Goal: Task Accomplishment & Management: Complete application form

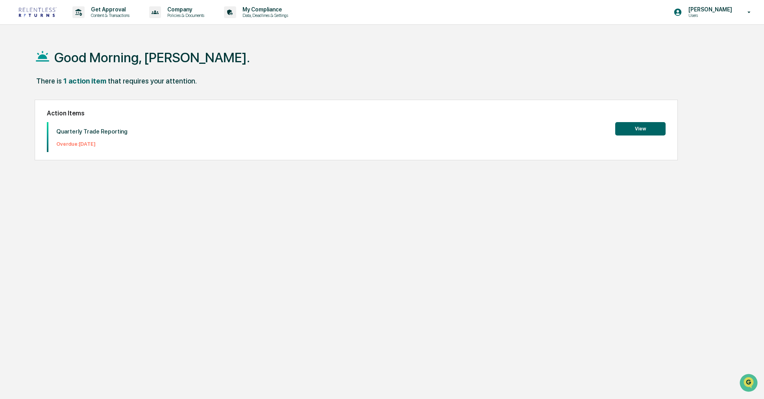
click at [638, 131] on button "View" at bounding box center [640, 128] width 50 height 13
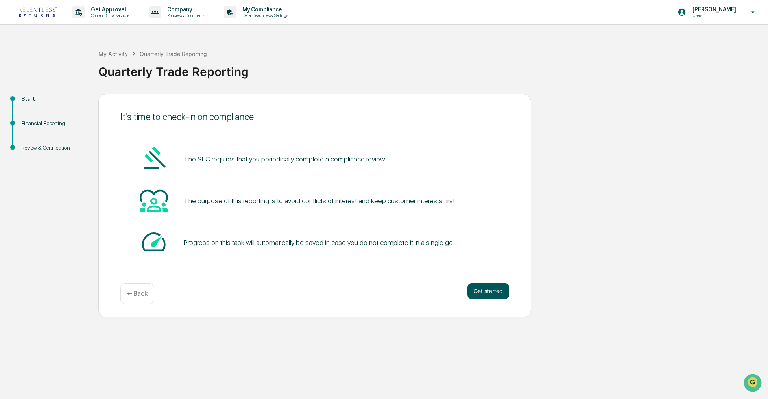
click at [475, 293] on button "Get started" at bounding box center [489, 291] width 42 height 16
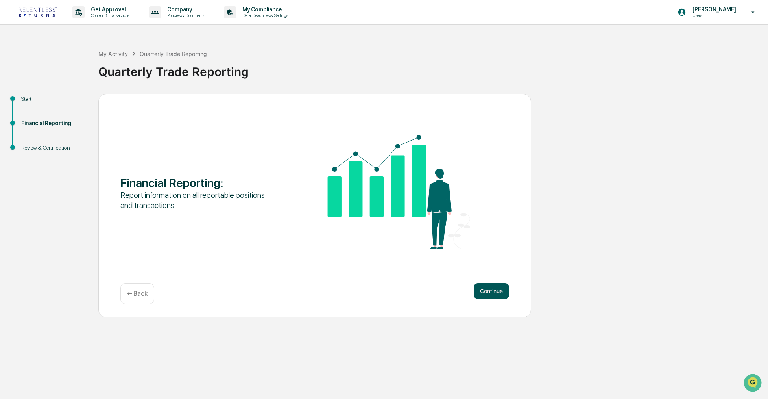
click at [481, 292] on button "Continue" at bounding box center [491, 291] width 35 height 16
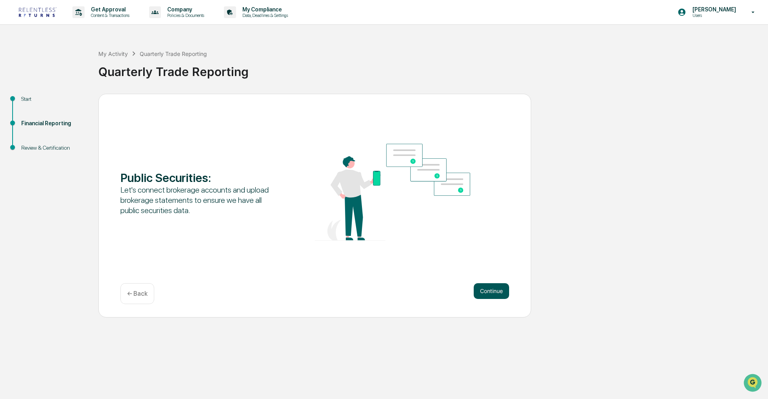
click at [482, 293] on button "Continue" at bounding box center [491, 291] width 35 height 16
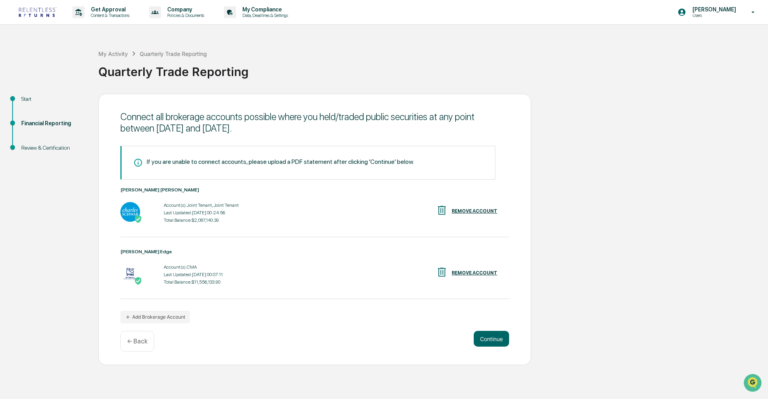
drag, startPoint x: 491, startPoint y: 338, endPoint x: 458, endPoint y: 335, distance: 32.8
click at [491, 338] on button "Continue" at bounding box center [491, 339] width 35 height 16
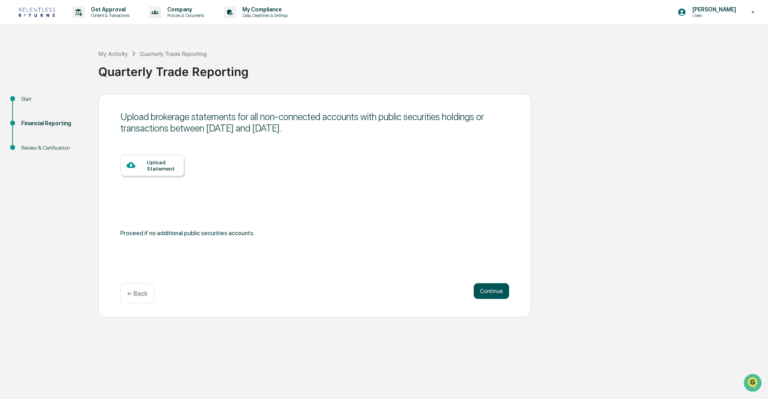
click at [486, 290] on button "Continue" at bounding box center [491, 291] width 35 height 16
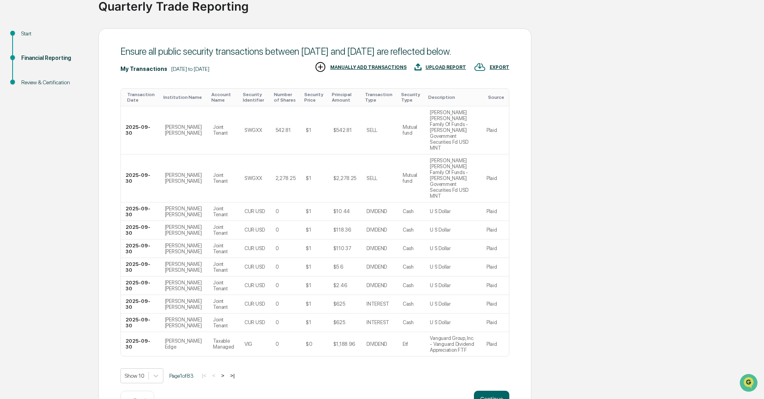
scroll to position [79, 0]
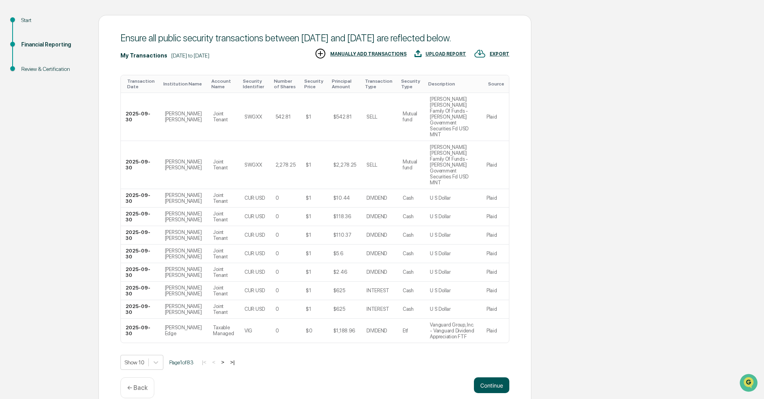
click at [490, 377] on button "Continue" at bounding box center [491, 385] width 35 height 16
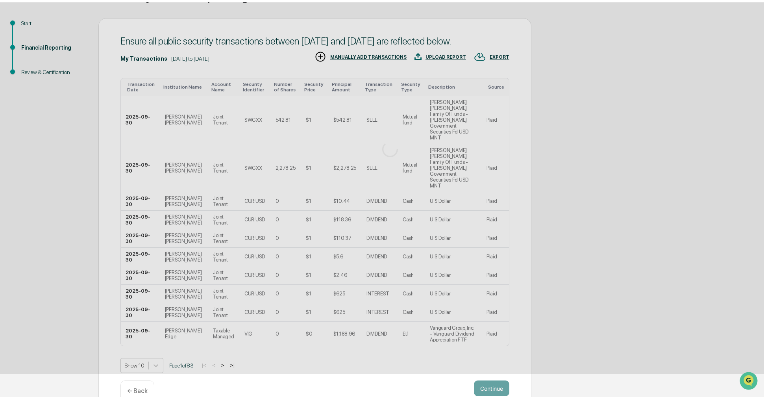
scroll to position [0, 0]
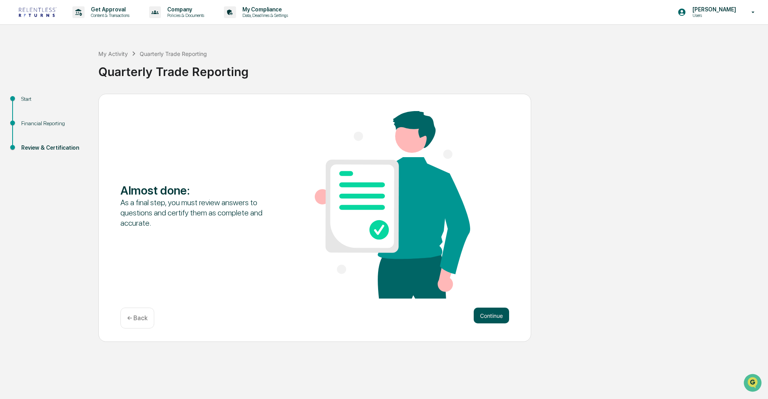
click at [492, 319] on button "Continue" at bounding box center [491, 315] width 35 height 16
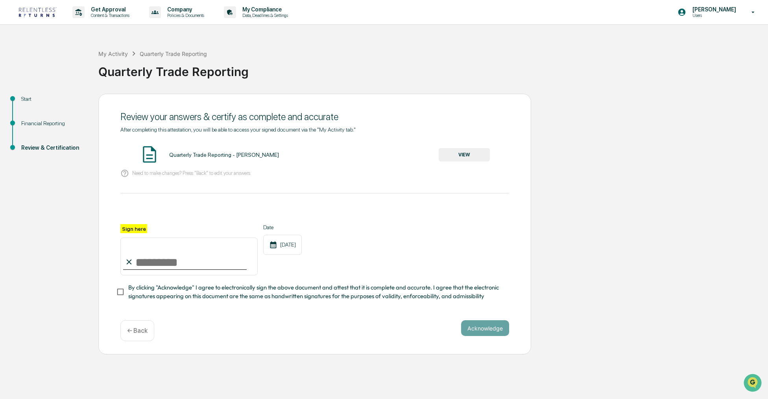
click at [150, 330] on div "← Back" at bounding box center [137, 330] width 34 height 21
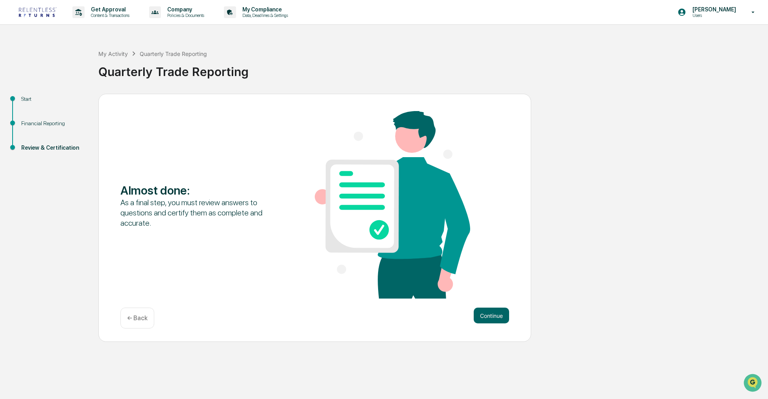
click at [138, 327] on div "← Back" at bounding box center [137, 317] width 34 height 21
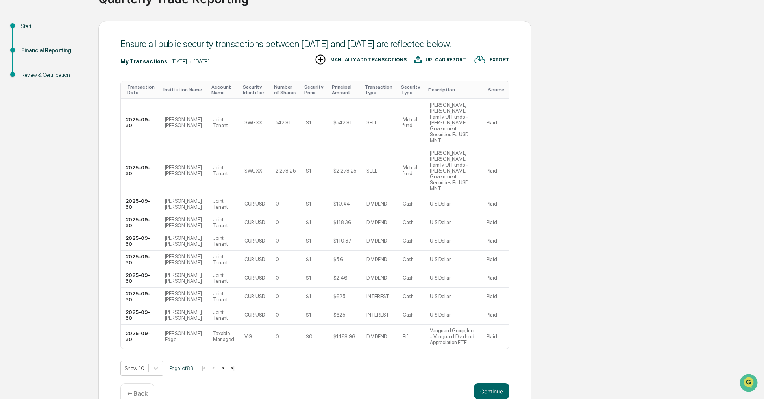
scroll to position [79, 0]
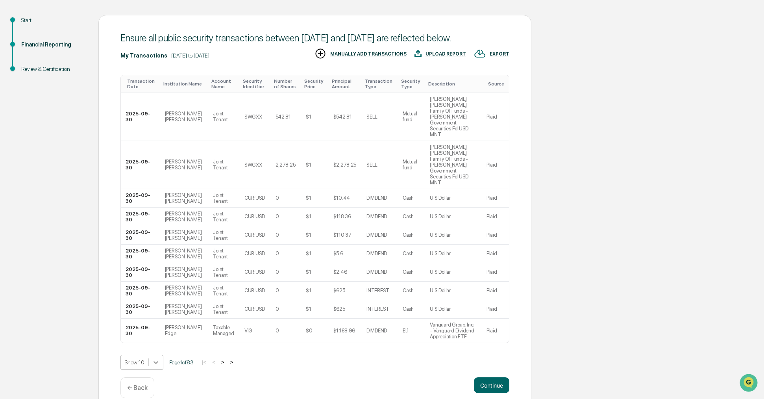
click at [155, 352] on body "Get Approval Content & Transactions Company Policies & Documents My Compliance …" at bounding box center [382, 166] width 764 height 490
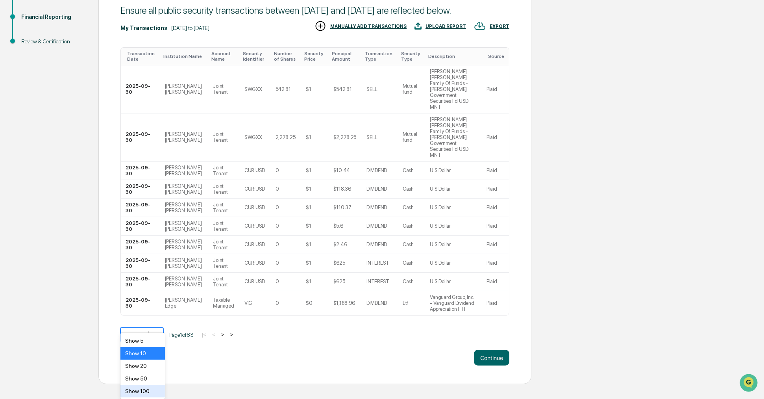
click at [139, 391] on div "Show 100" at bounding box center [142, 390] width 44 height 13
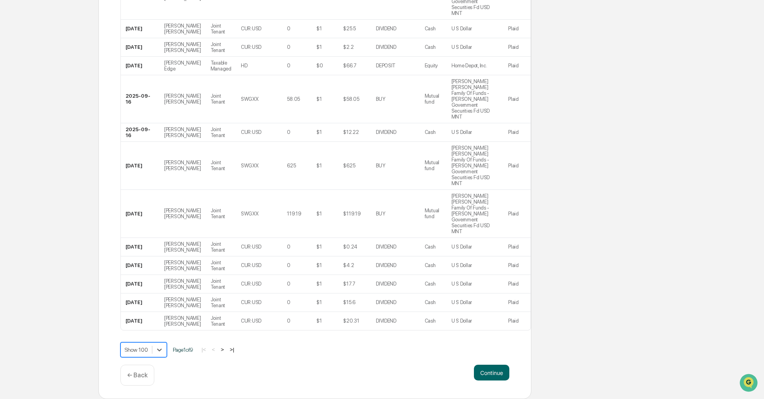
scroll to position [2647, 0]
click at [226, 350] on button ">" at bounding box center [222, 349] width 8 height 7
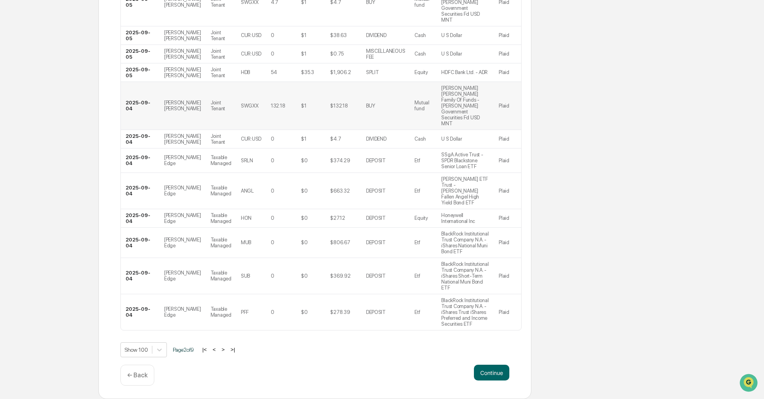
scroll to position [2930, 0]
click at [227, 351] on button ">" at bounding box center [223, 349] width 8 height 7
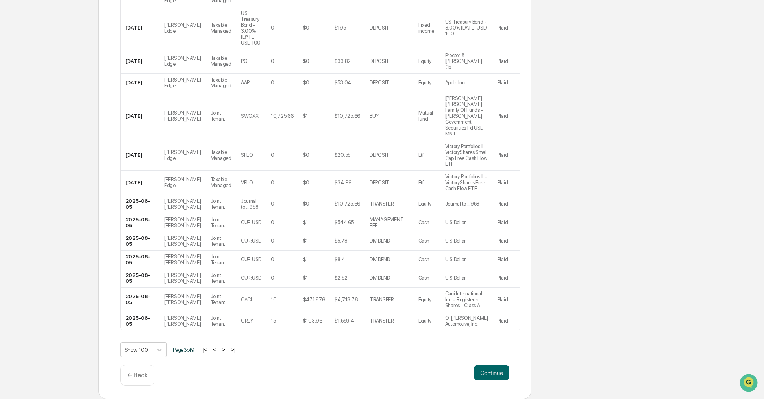
scroll to position [2523, 0]
click at [227, 350] on button ">" at bounding box center [224, 349] width 8 height 7
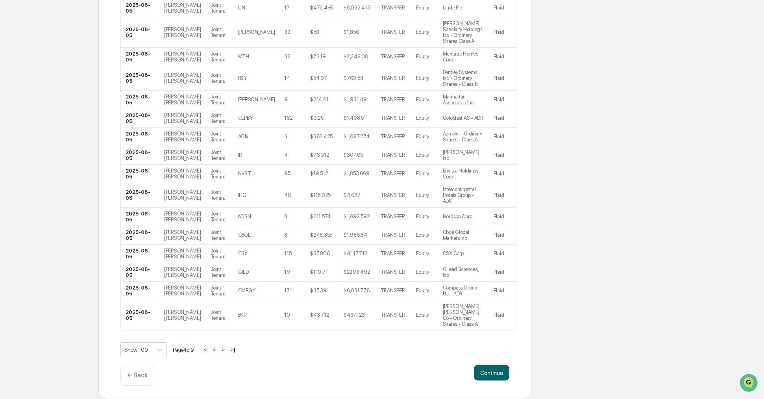
scroll to position [1773, 0]
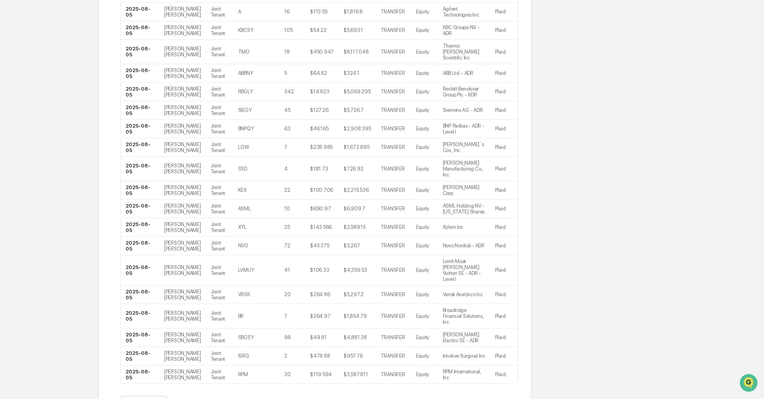
click at [227, 398] on button ">" at bounding box center [223, 402] width 8 height 7
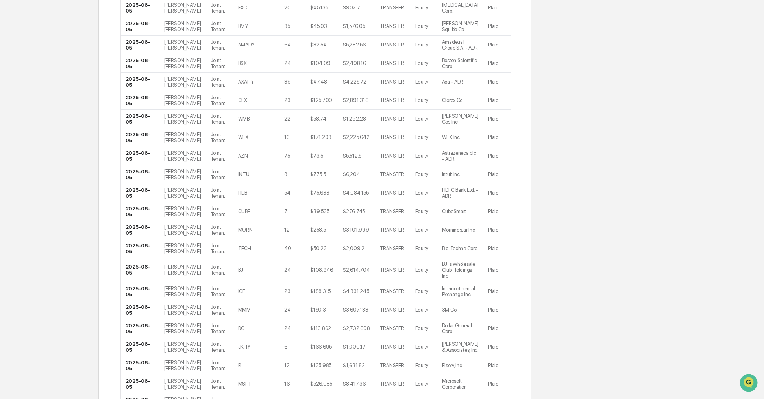
scroll to position [1808, 0]
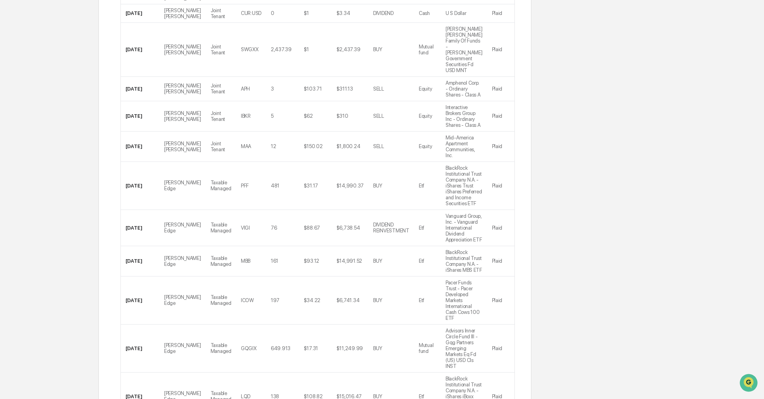
scroll to position [3042, 0]
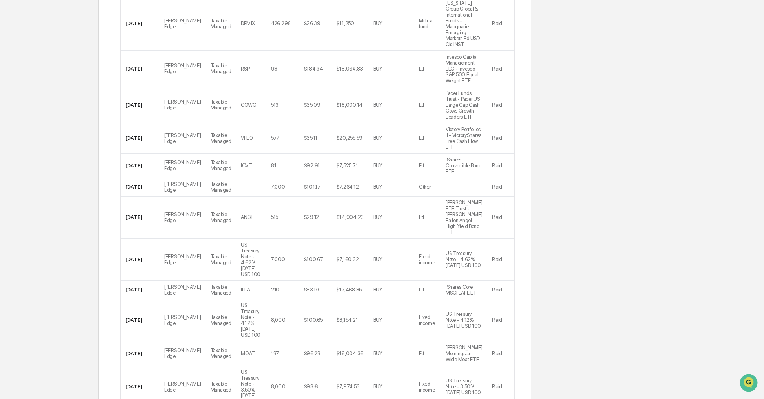
drag, startPoint x: 231, startPoint y: 349, endPoint x: 247, endPoint y: 368, distance: 24.5
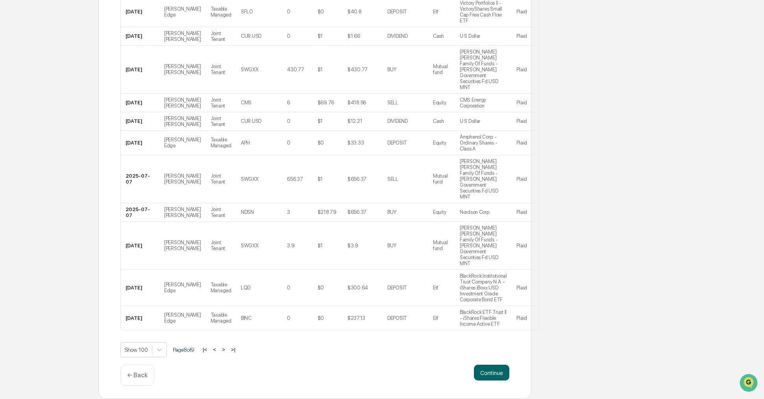
drag, startPoint x: 232, startPoint y: 351, endPoint x: 235, endPoint y: 355, distance: 4.5
click at [227, 351] on button ">" at bounding box center [224, 349] width 8 height 7
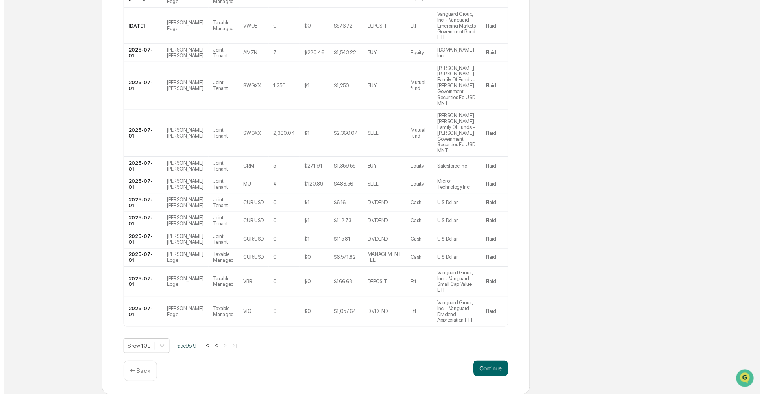
scroll to position [569, 0]
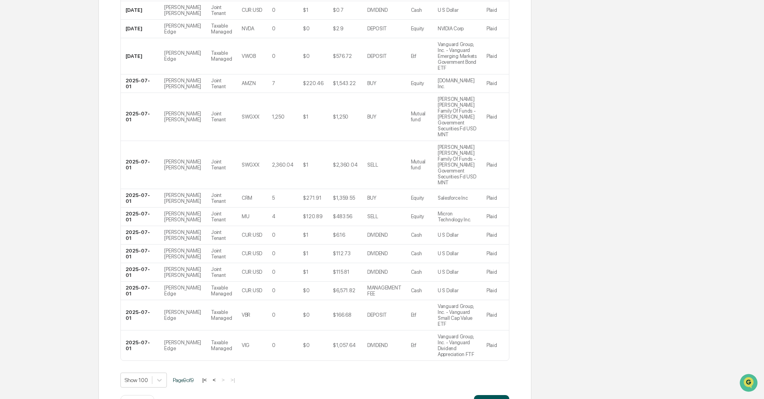
click at [496, 395] on button "Continue" at bounding box center [491, 403] width 35 height 16
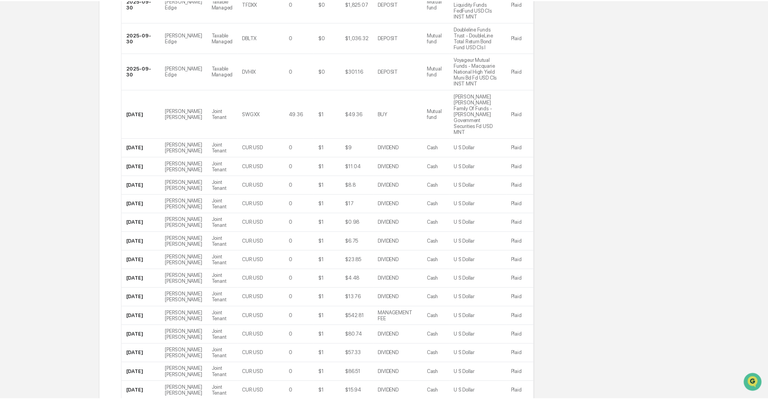
scroll to position [0, 0]
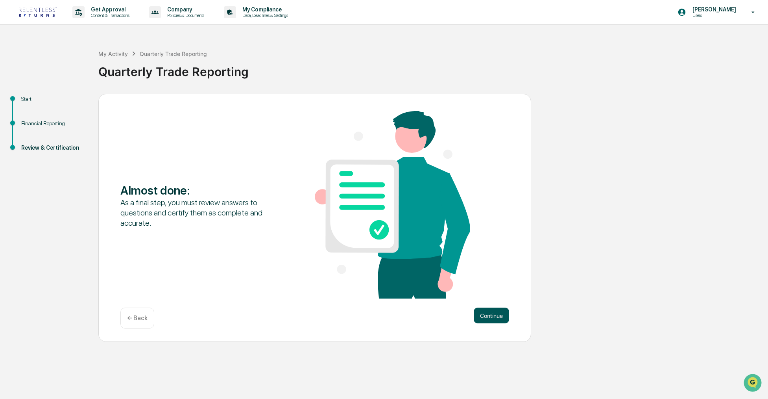
click at [492, 318] on button "Continue" at bounding box center [491, 315] width 35 height 16
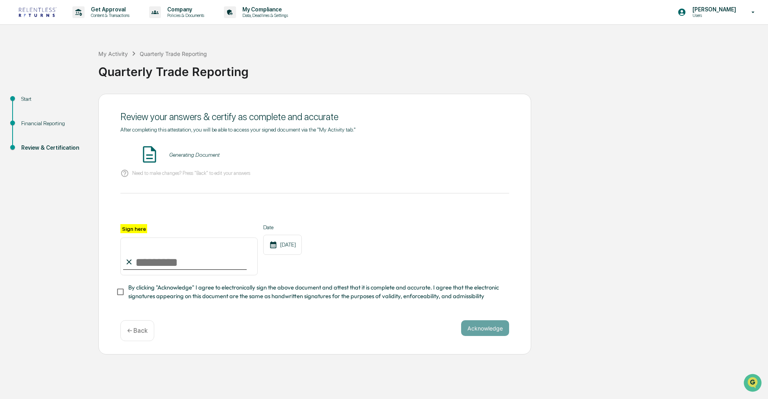
click at [144, 261] on input "Sign here" at bounding box center [188, 256] width 137 height 38
type input "**********"
drag, startPoint x: 475, startPoint y: 329, endPoint x: 470, endPoint y: 330, distance: 4.4
click at [475, 329] on button "Acknowledge" at bounding box center [485, 328] width 48 height 16
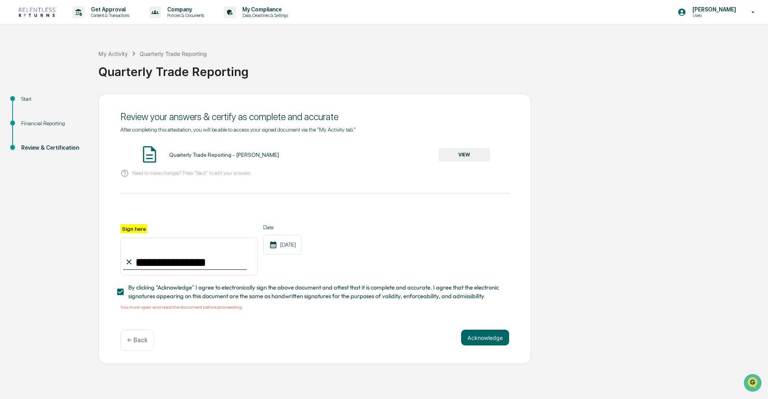
click at [473, 154] on button "VIEW" at bounding box center [464, 154] width 51 height 13
